Goal: Information Seeking & Learning: Find specific page/section

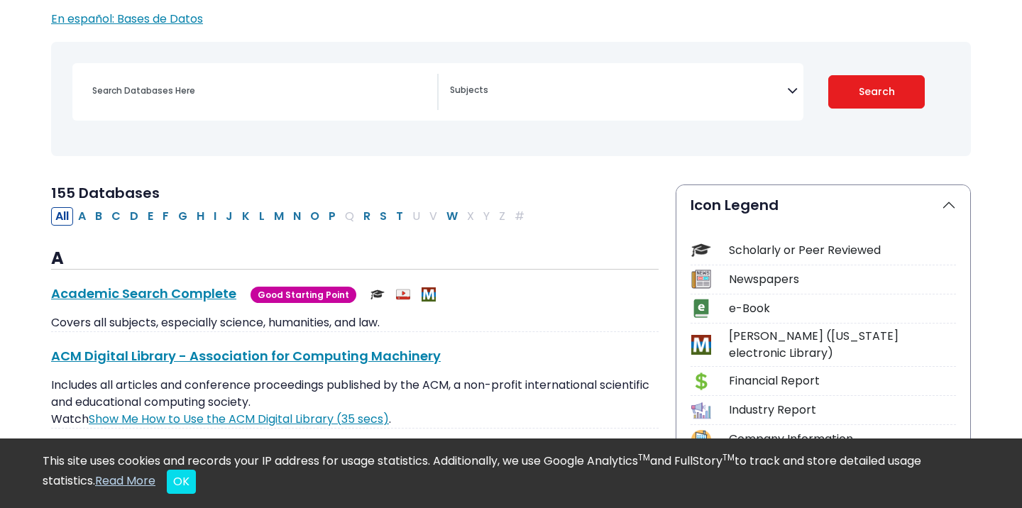
scroll to position [160, 0]
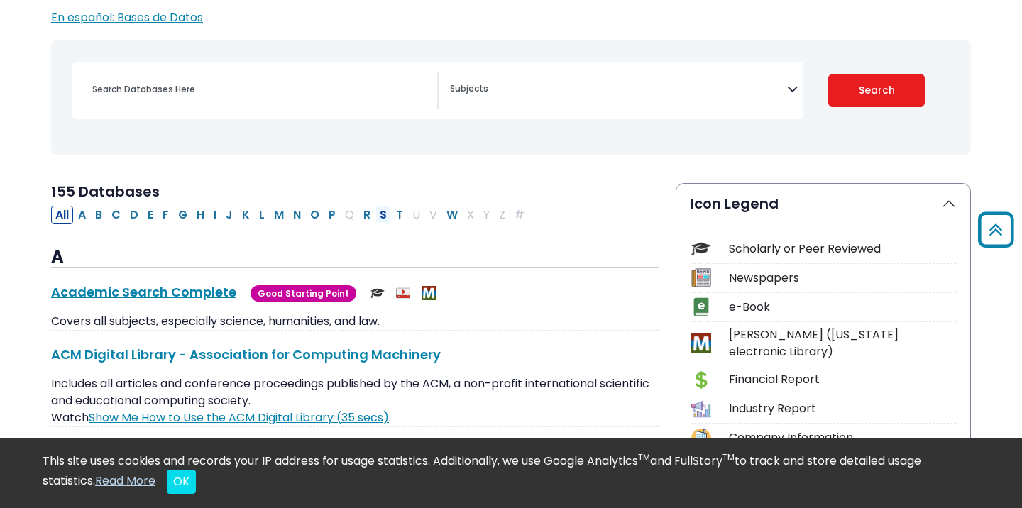
click at [380, 214] on button "S" at bounding box center [383, 215] width 16 height 18
select select "Database Subject Filter"
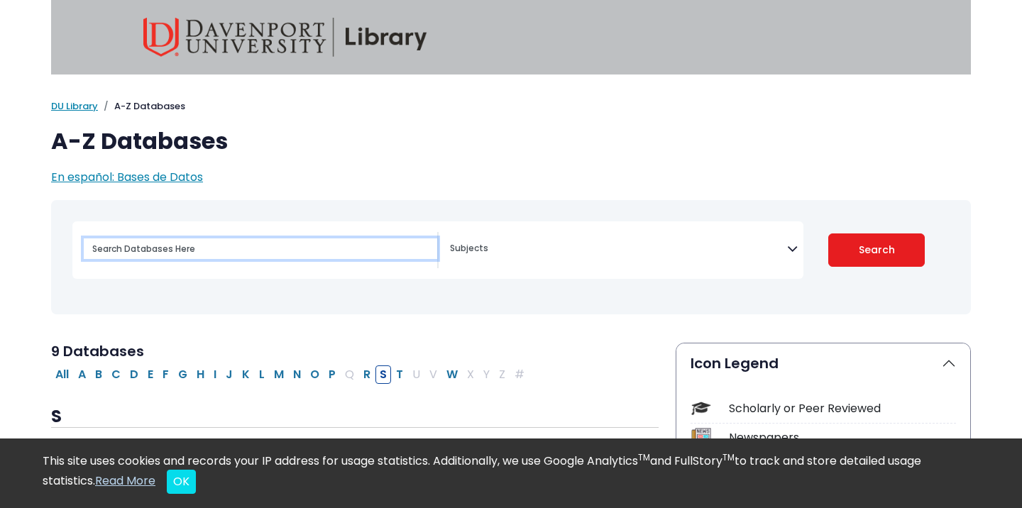
click at [359, 252] on input "Search database by title or keyword" at bounding box center [260, 248] width 353 height 21
type input "standard and poors"
click at [828, 233] on button "Search" at bounding box center [876, 249] width 97 height 33
select select "Database Subject Filter"
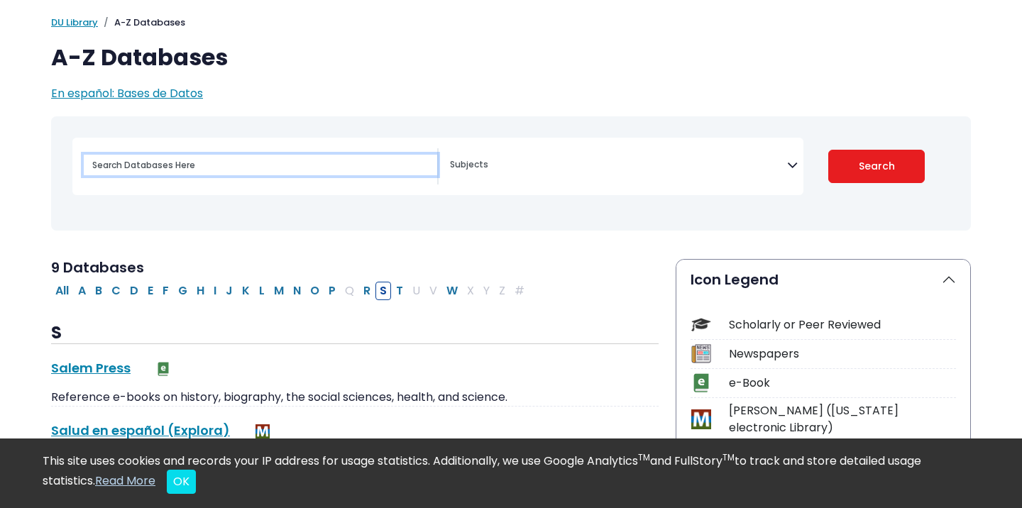
select select "Database Subject Filter"
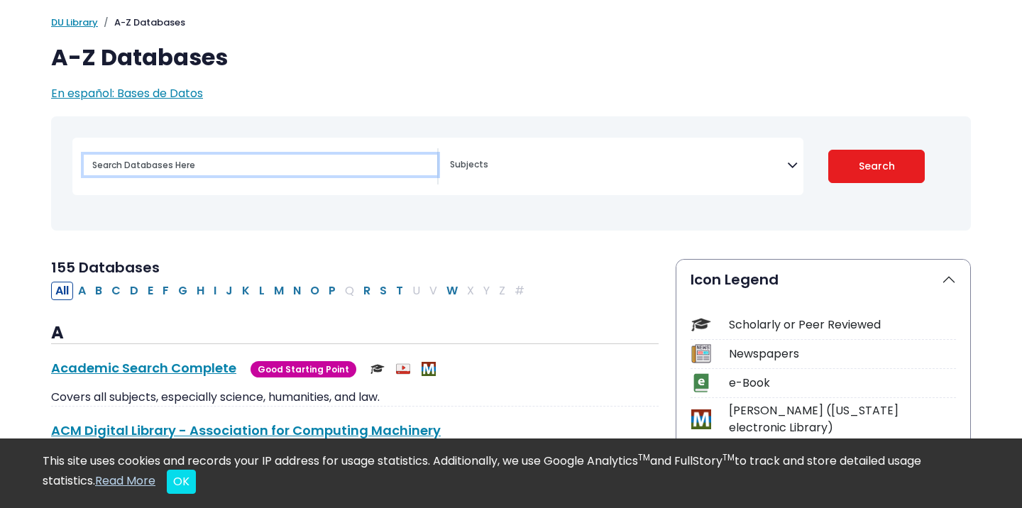
scroll to position [160, 0]
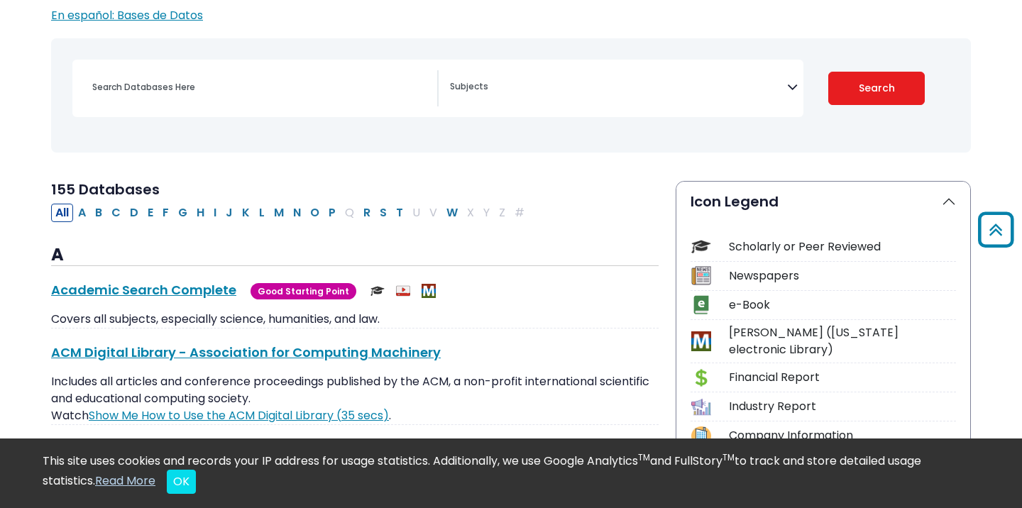
scroll to position [145, 0]
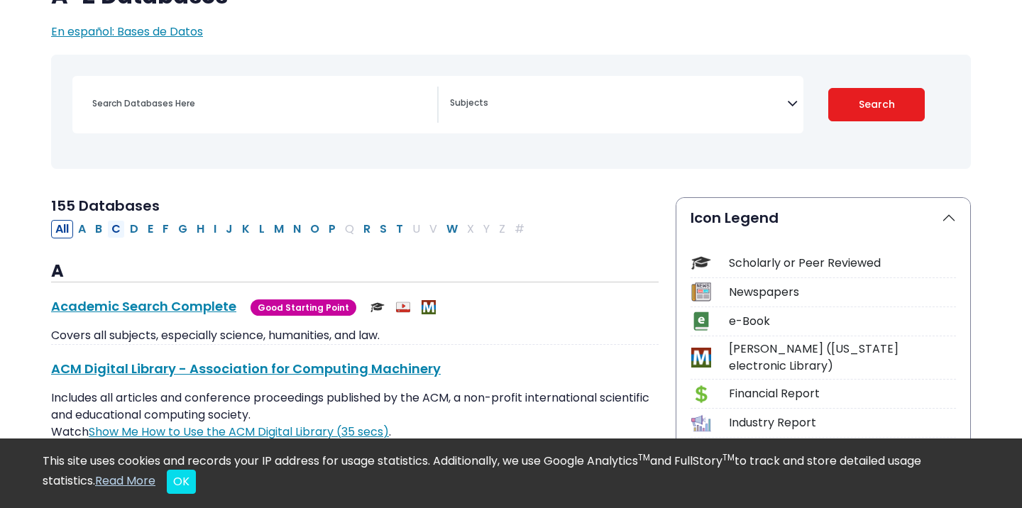
click at [124, 225] on button "C" at bounding box center [116, 229] width 18 height 18
select select "Database Subject Filter"
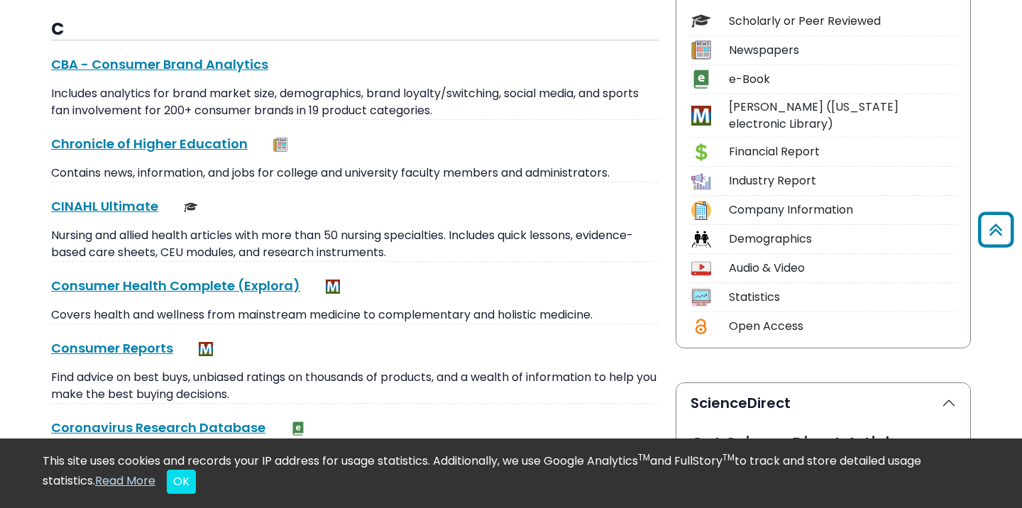
scroll to position [390, 0]
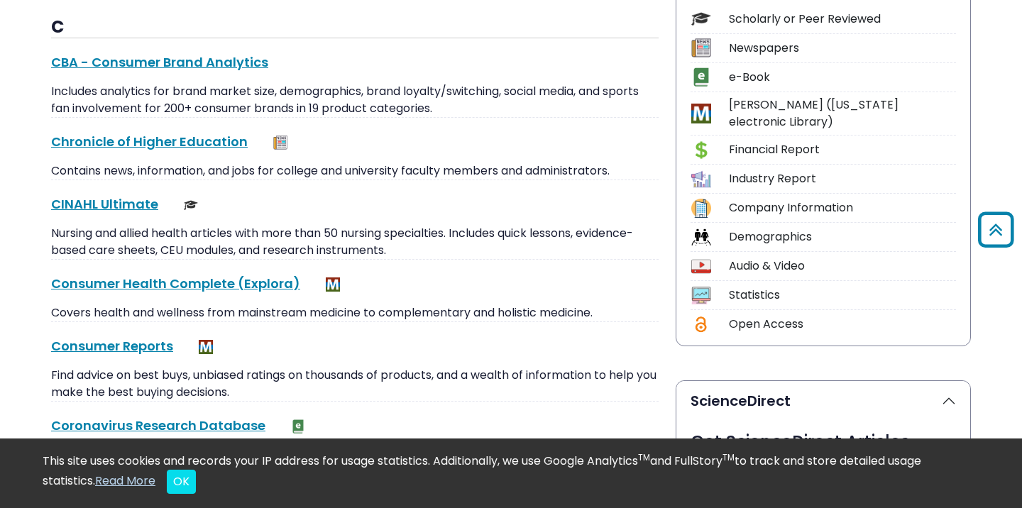
click at [766, 199] on div "Company Information" at bounding box center [842, 207] width 227 height 17
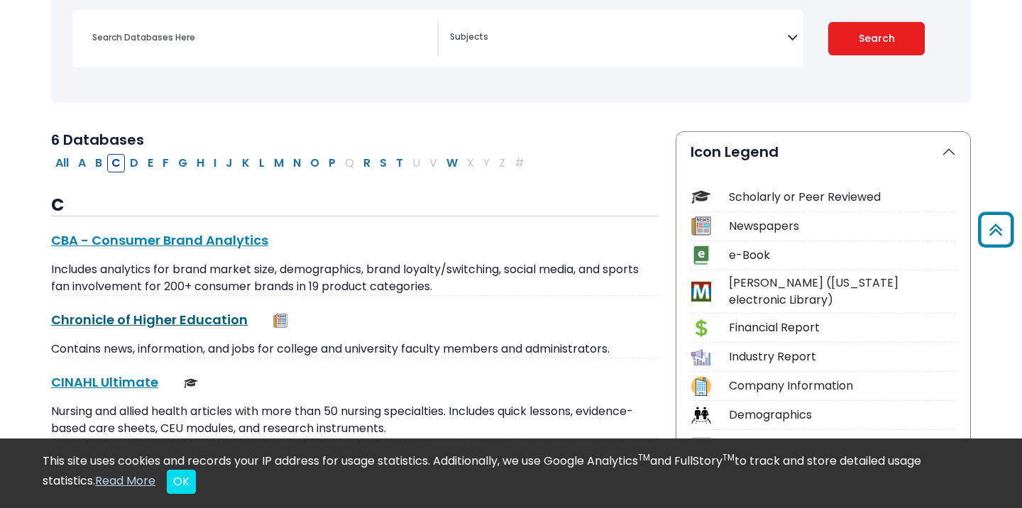
scroll to position [0, 0]
